Goal: Transaction & Acquisition: Purchase product/service

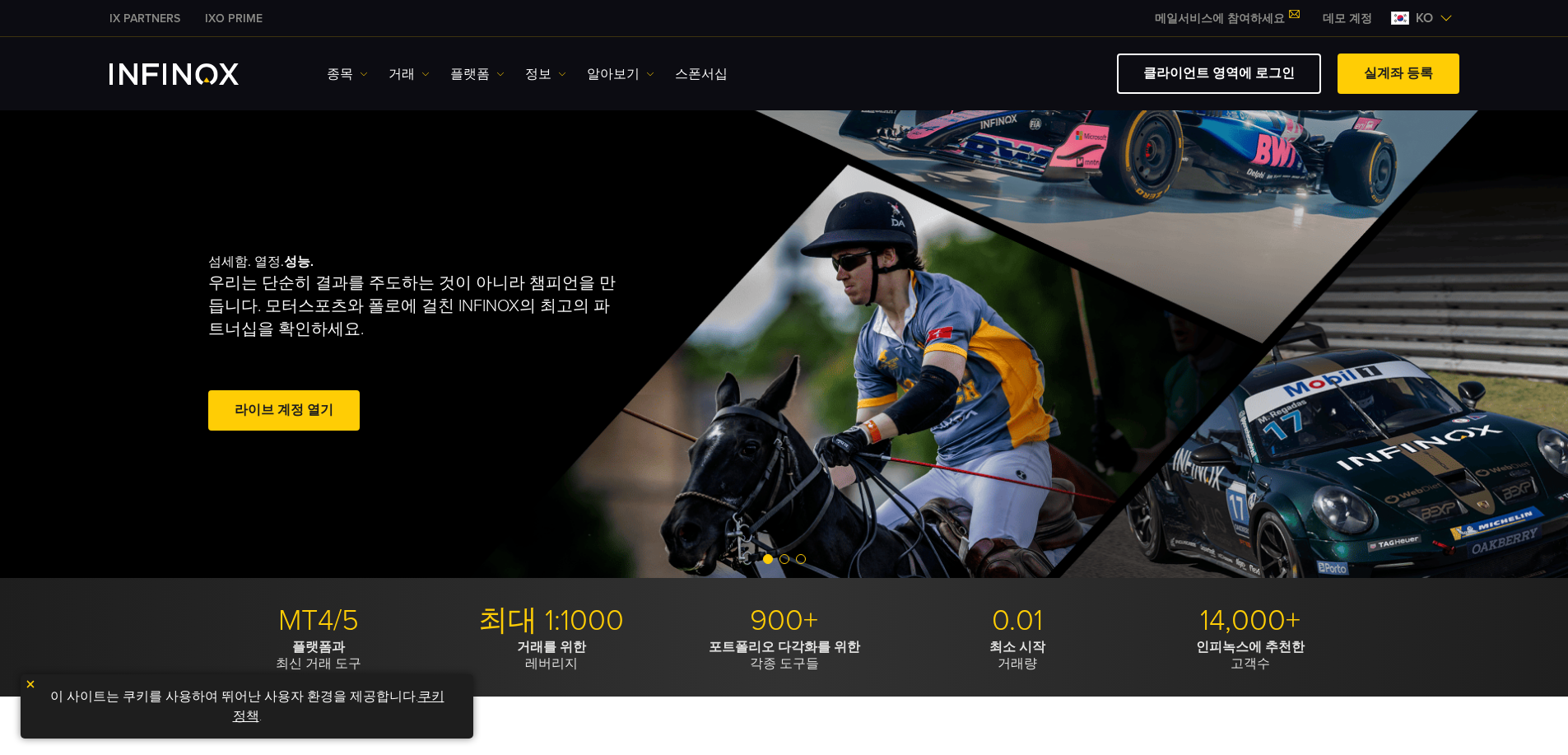
click at [340, 414] on link "라이브 계정 열기" at bounding box center [284, 410] width 152 height 40
click at [284, 411] on span at bounding box center [284, 411] width 0 height 0
click at [1190, 76] on link "클라이언트 영역에 로그인" at bounding box center [1219, 74] width 205 height 40
click at [26, 684] on img at bounding box center [30, 683] width 12 height 12
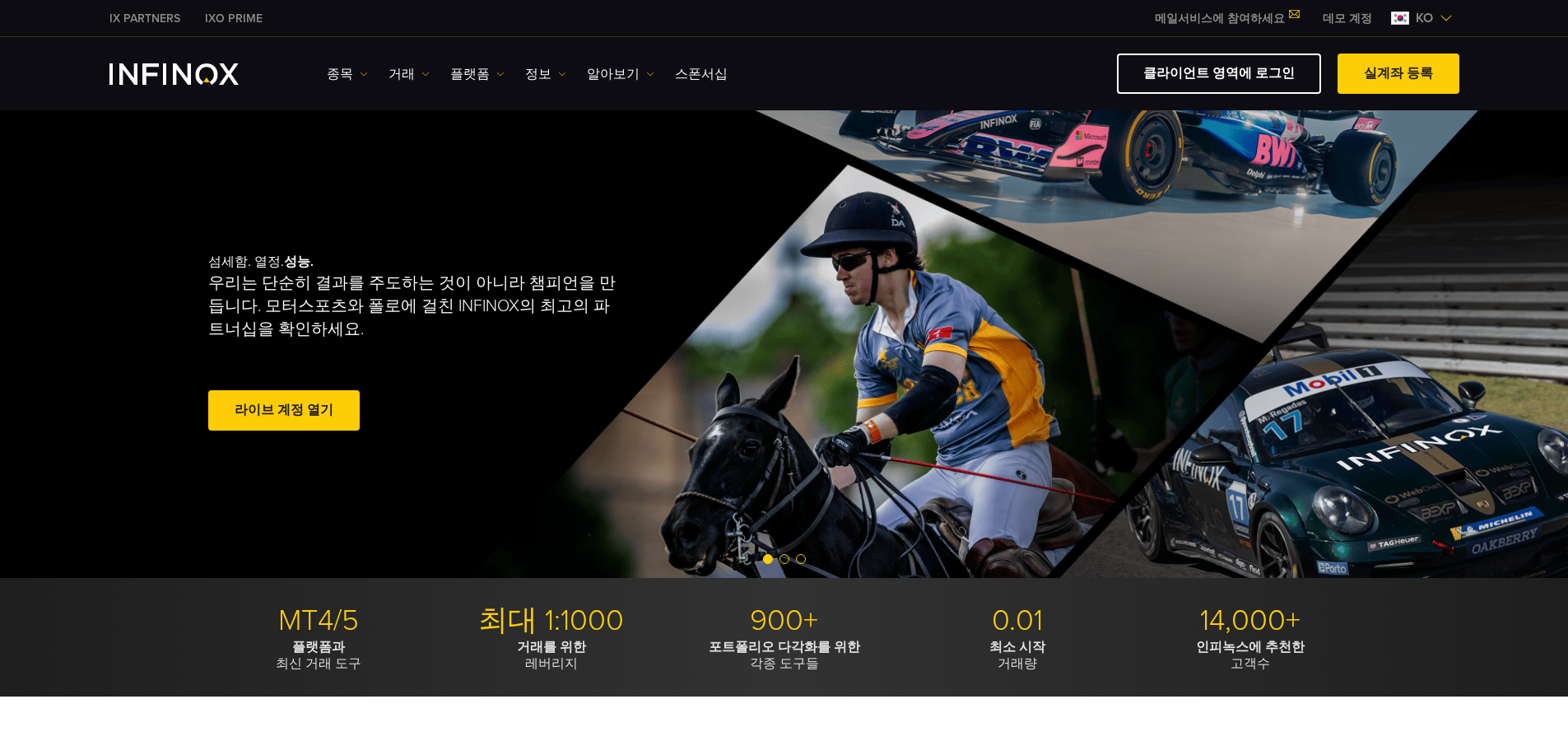
click at [284, 411] on span at bounding box center [284, 411] width 0 height 0
click at [1270, 69] on link "클라이언트 영역에 로그인" at bounding box center [1219, 74] width 205 height 40
